Goal: Navigation & Orientation: Find specific page/section

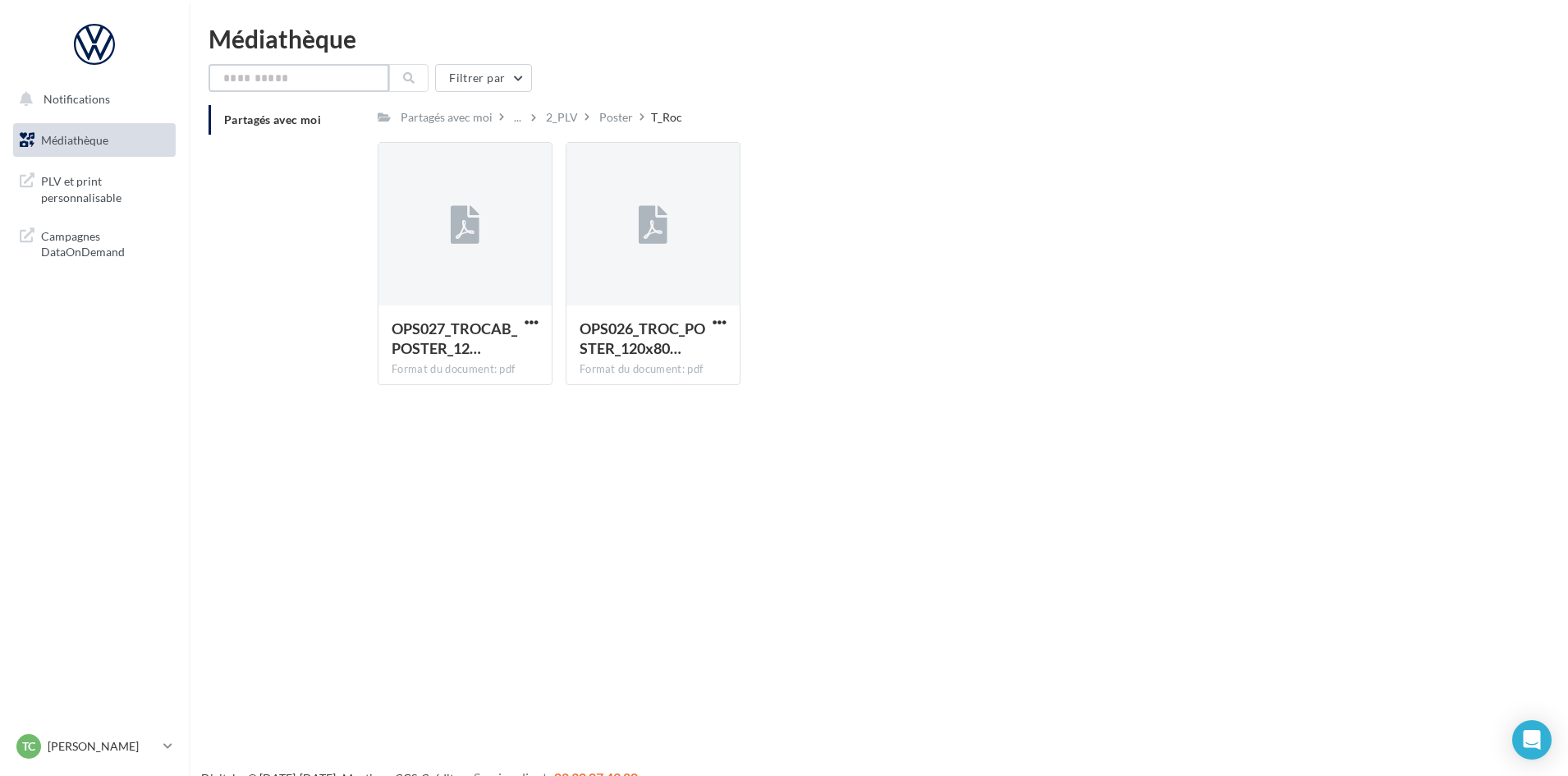
click at [281, 78] on input "text" at bounding box center [299, 77] width 180 height 28
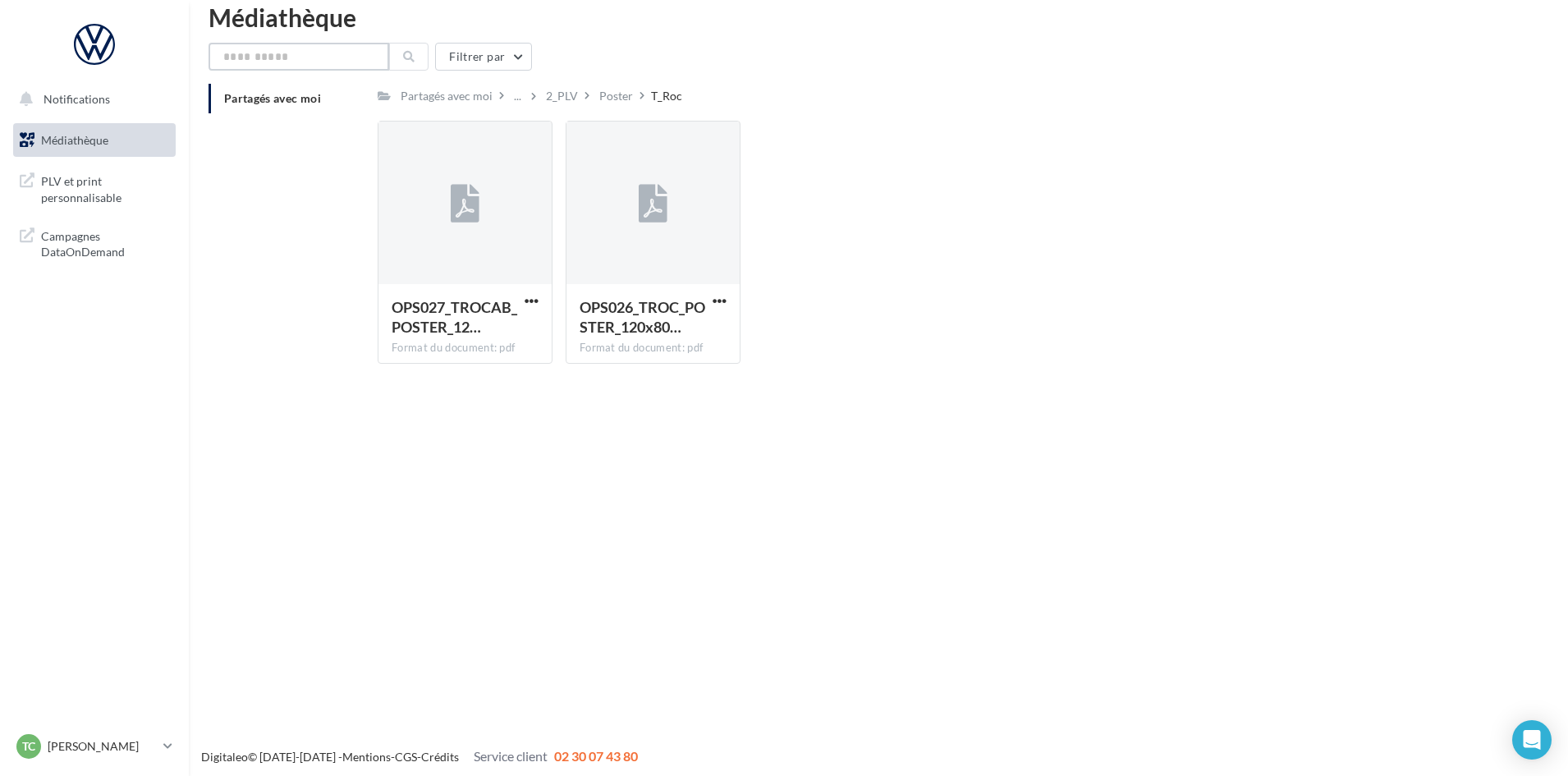
scroll to position [26, 0]
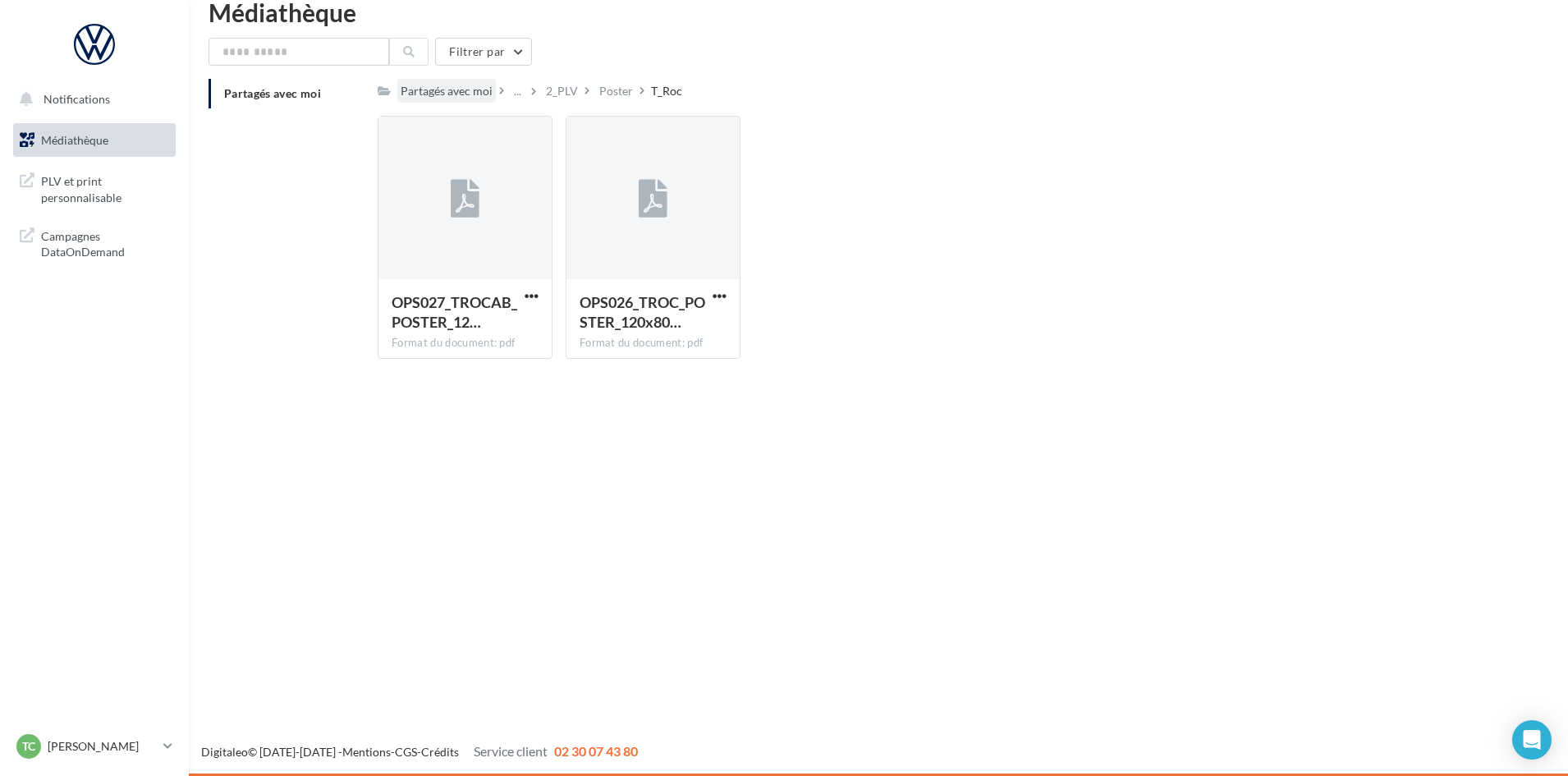
click at [449, 88] on div "Partagés avec moi" at bounding box center [447, 90] width 92 height 16
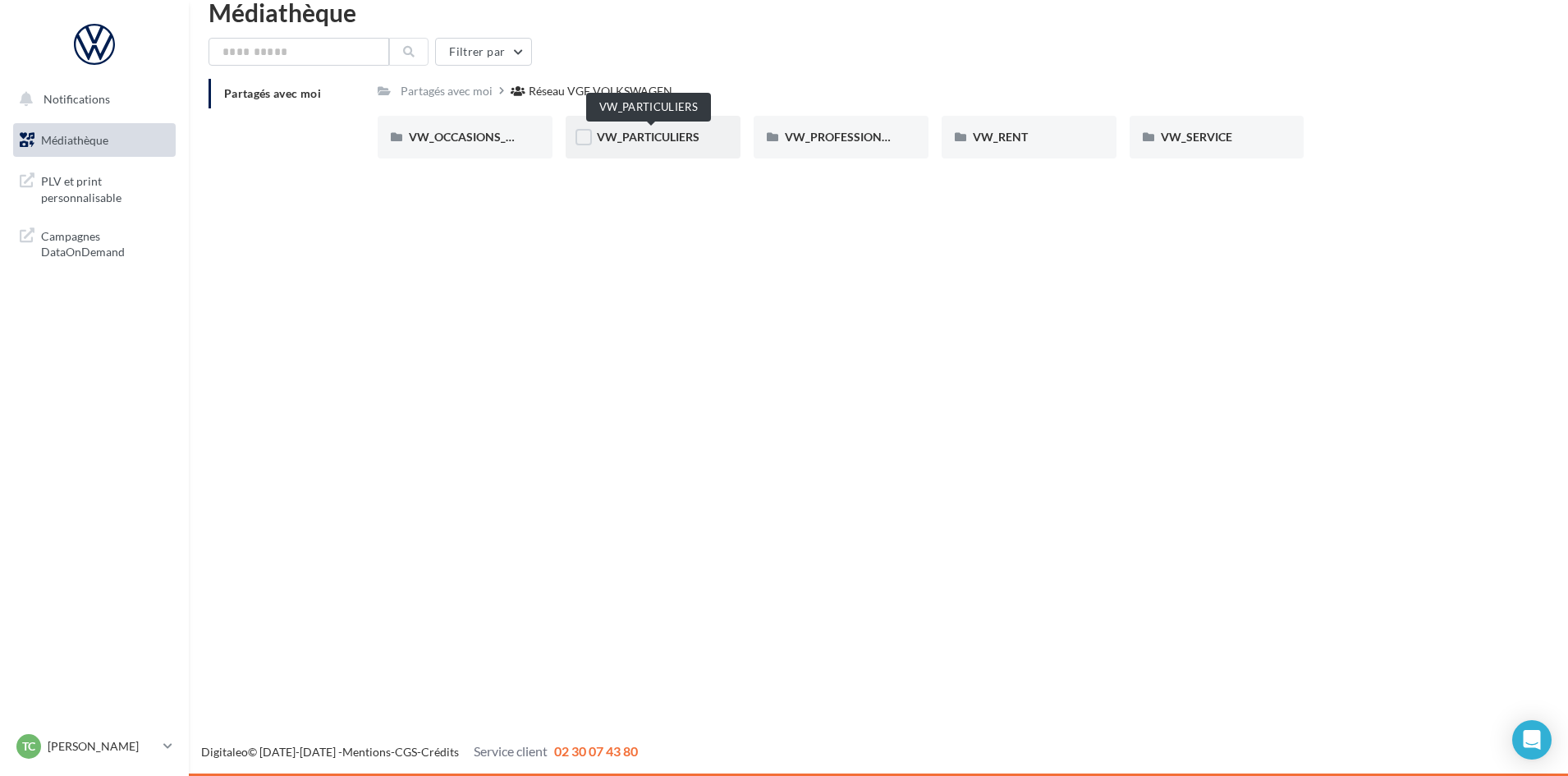
click at [657, 142] on span "VW_PARTICULIERS" at bounding box center [648, 136] width 103 height 14
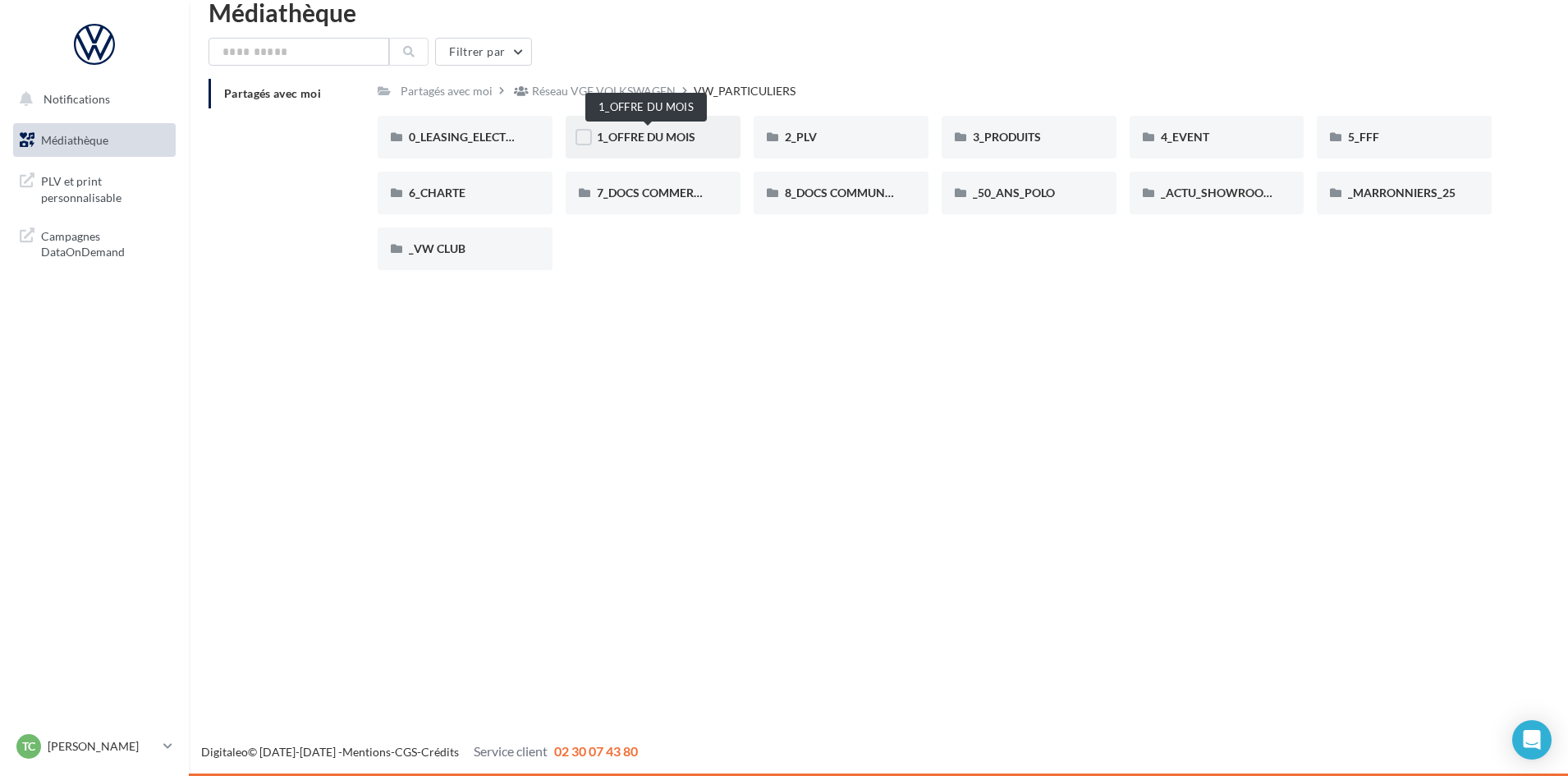
click at [647, 140] on span "1_OFFRE DU MOIS" at bounding box center [647, 136] width 99 height 14
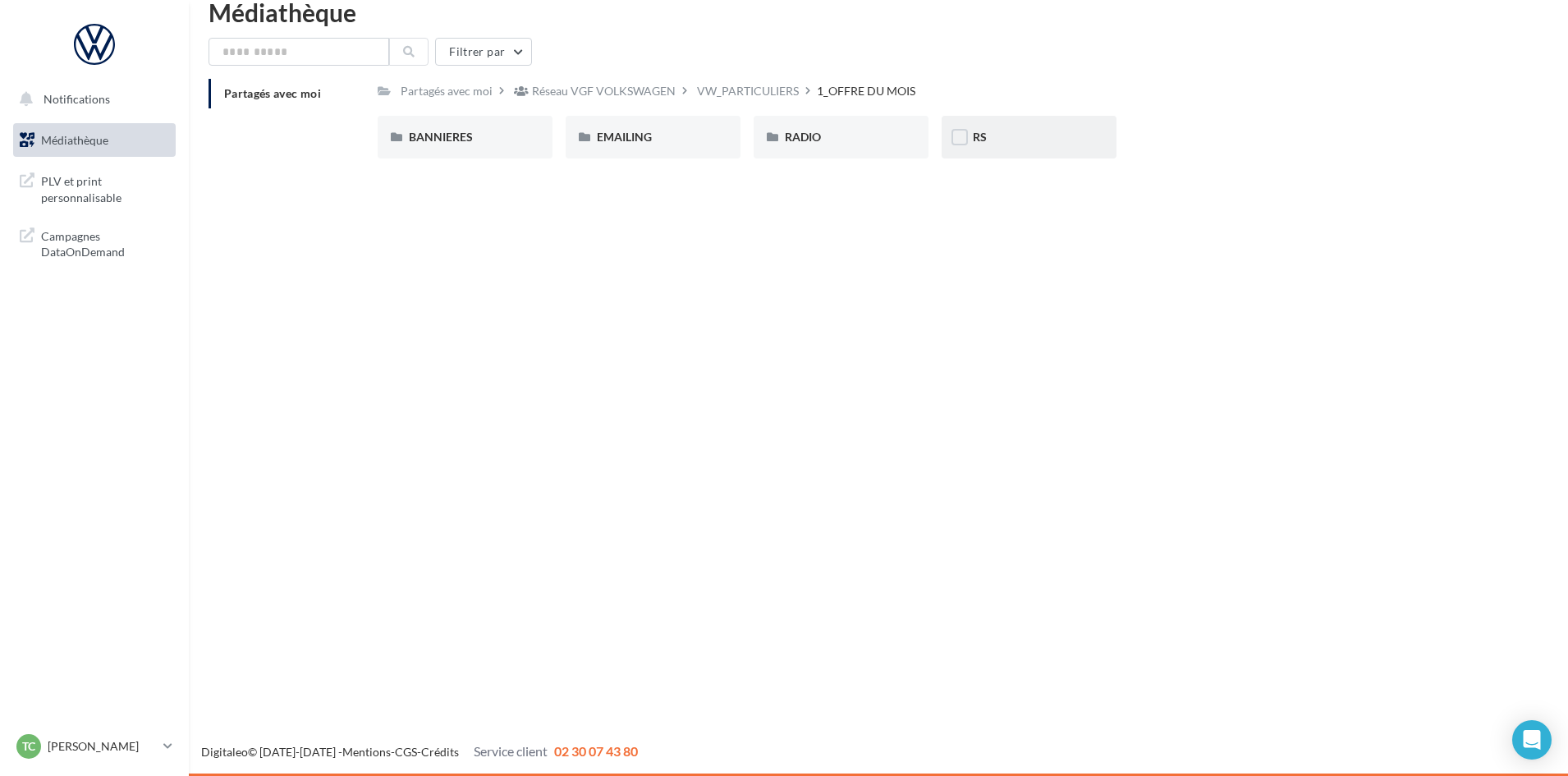
click at [1045, 140] on div "RS" at bounding box center [1029, 136] width 112 height 16
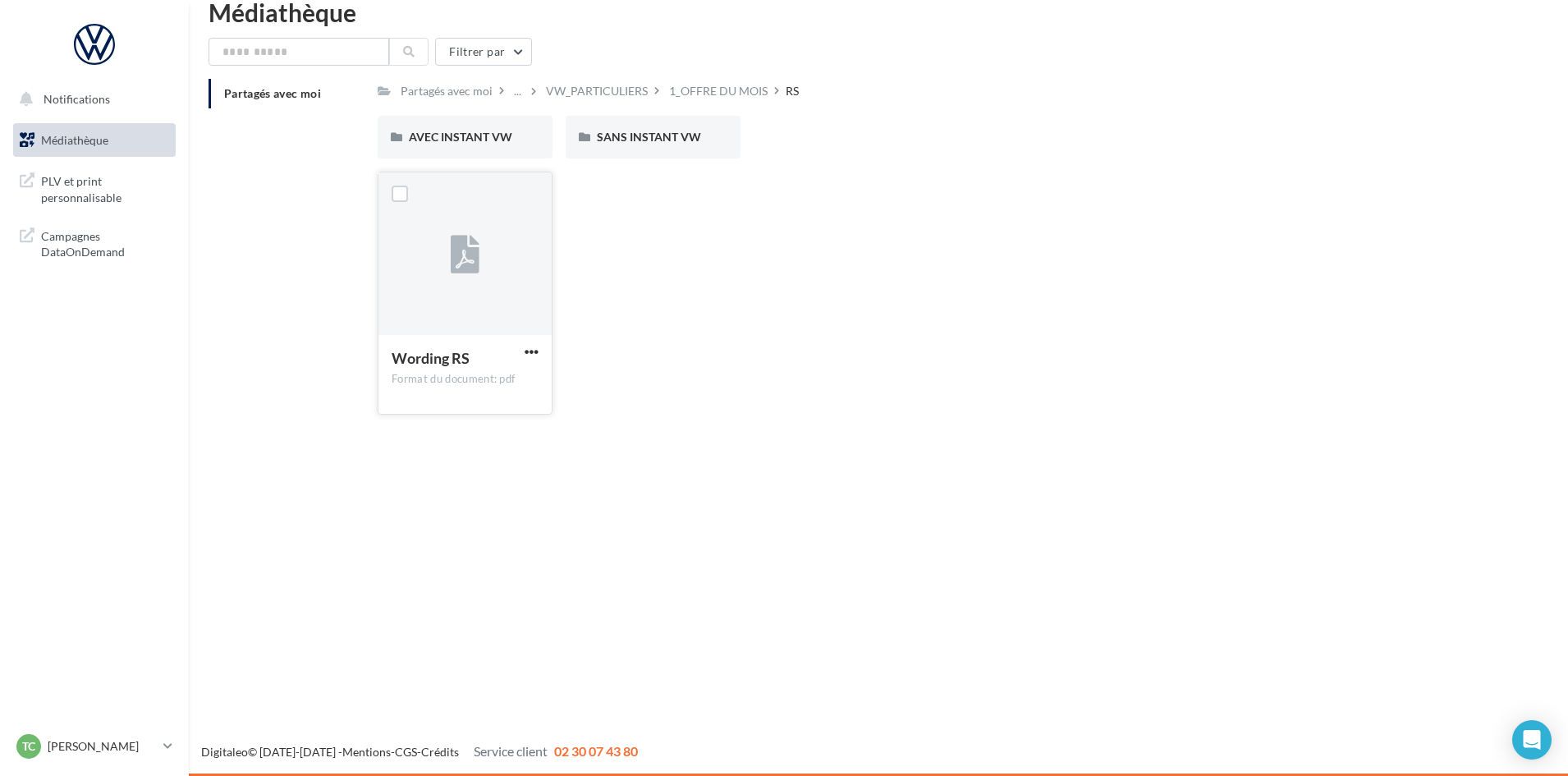
click at [474, 305] on div at bounding box center [465, 254] width 174 height 164
click at [461, 83] on div "Partagés avec moi" at bounding box center [447, 90] width 92 height 16
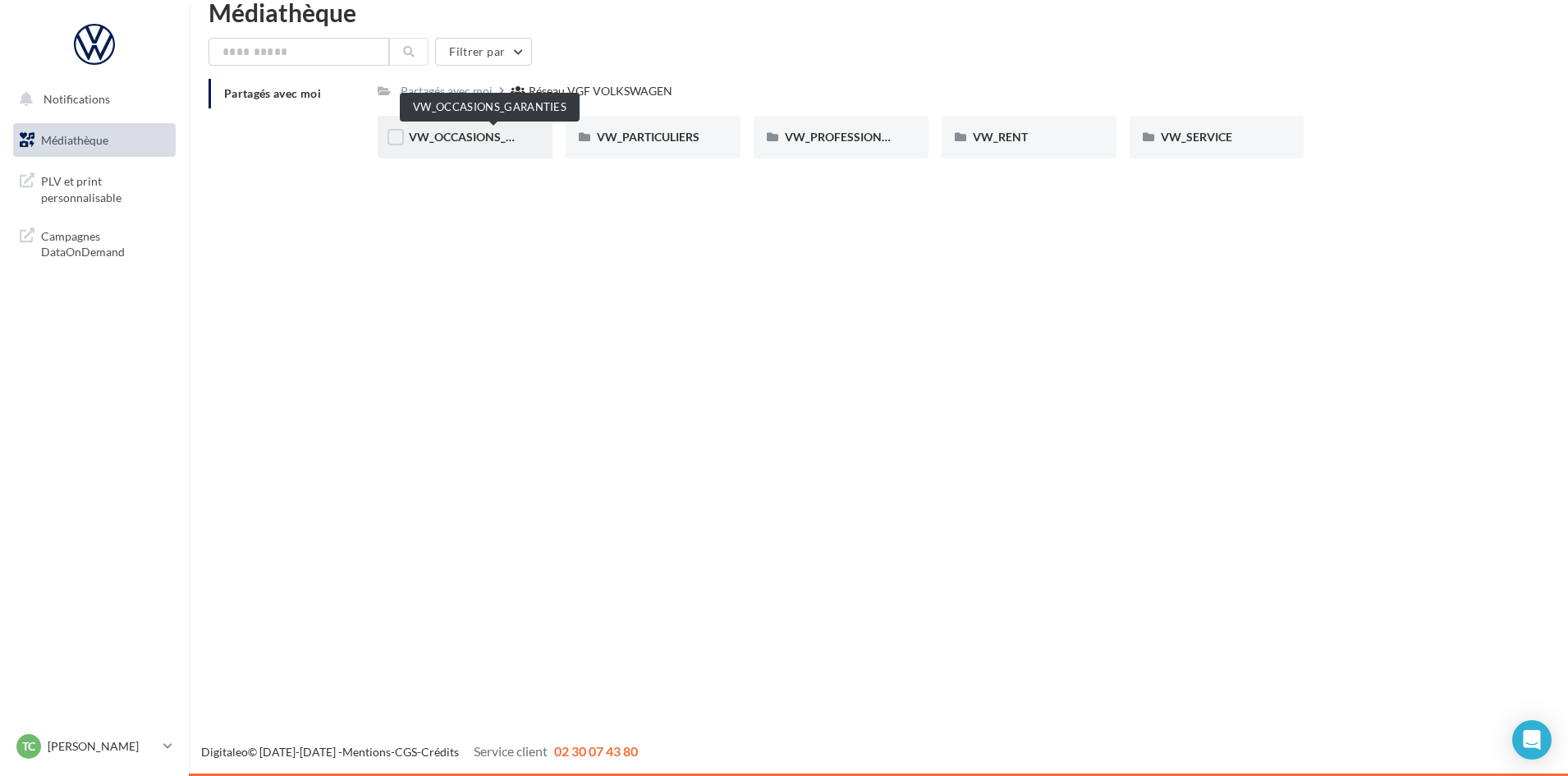
click at [435, 143] on span "VW_OCCASIONS_GARANTIES" at bounding box center [489, 136] width 161 height 14
click at [455, 143] on span "DOCS COMMERCIAUX" at bounding box center [470, 136] width 121 height 14
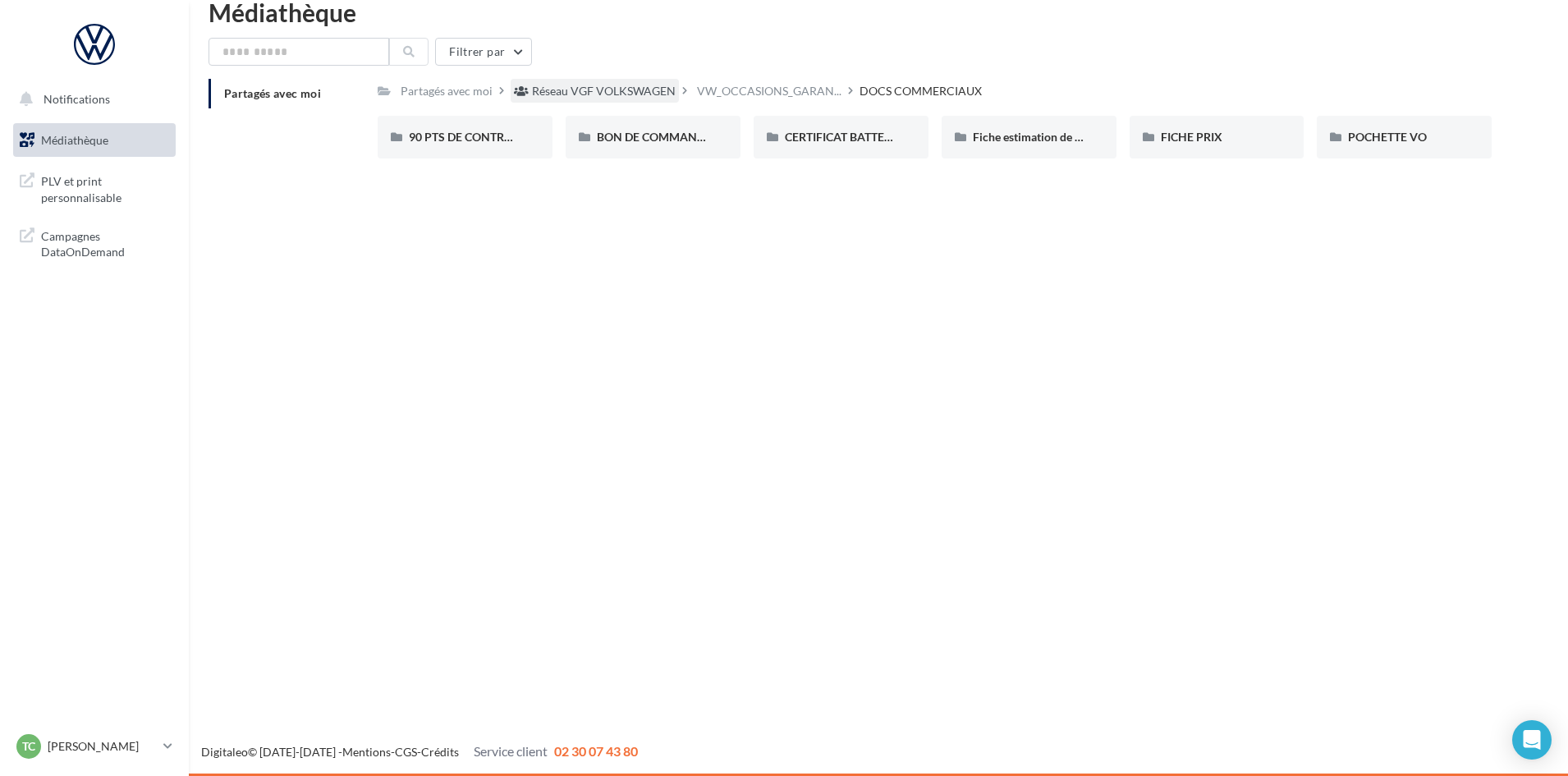
click at [572, 93] on div "Réseau VGF VOLKSWAGEN" at bounding box center [603, 90] width 144 height 16
click at [436, 96] on div "Partagés avec moi" at bounding box center [447, 90] width 92 height 16
